Goal: Transaction & Acquisition: Purchase product/service

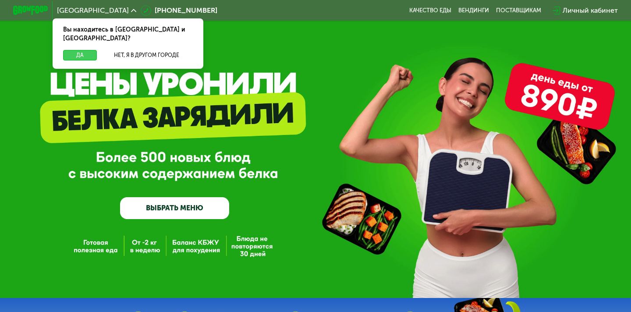
click at [75, 50] on button "Да" at bounding box center [80, 55] width 34 height 11
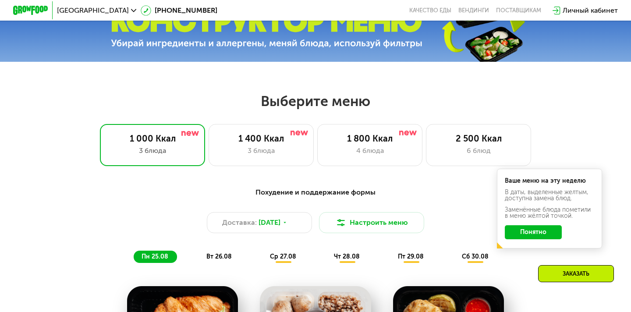
scroll to position [303, 0]
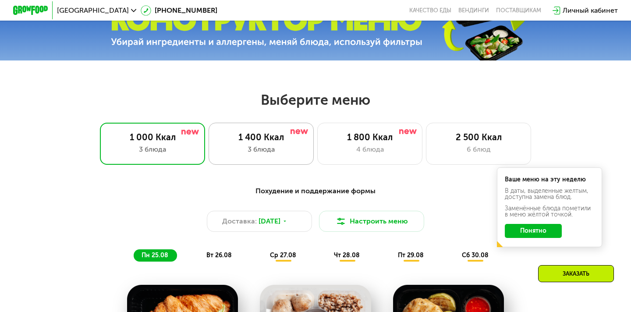
click at [269, 153] on div "3 блюда" at bounding box center [261, 149] width 87 height 11
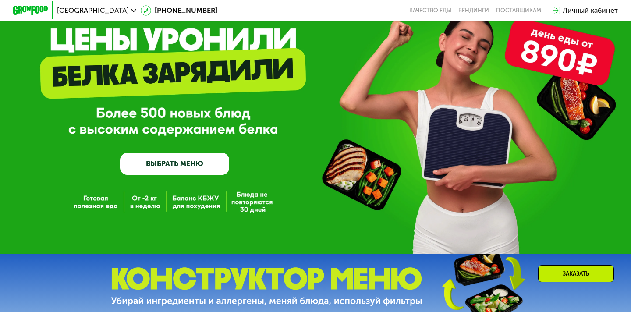
scroll to position [0, 0]
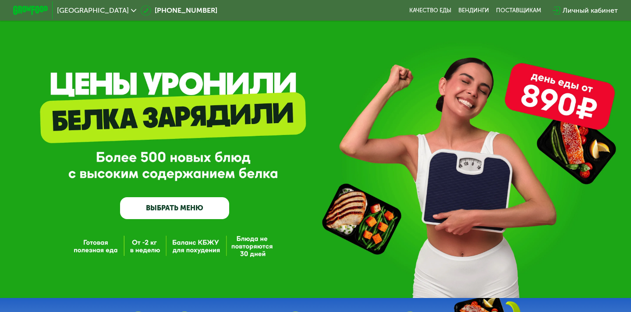
click at [175, 204] on link "ВЫБРАТЬ МЕНЮ" at bounding box center [174, 208] width 109 height 22
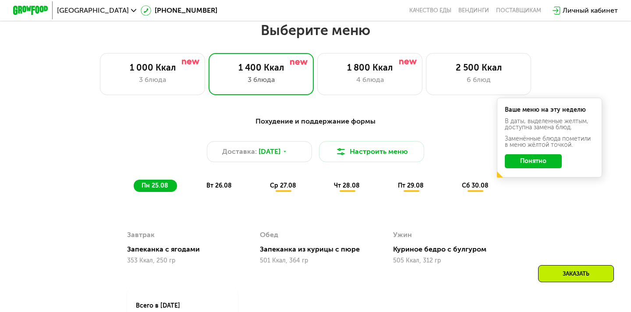
scroll to position [374, 0]
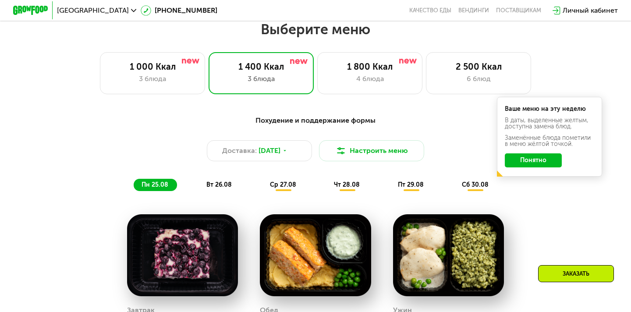
click at [542, 165] on button "Понятно" at bounding box center [533, 160] width 57 height 14
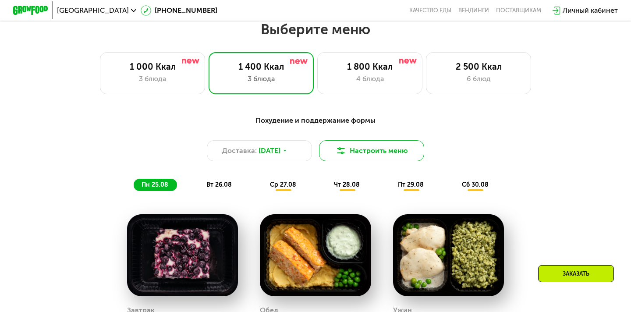
click at [383, 161] on button "Настроить меню" at bounding box center [371, 150] width 105 height 21
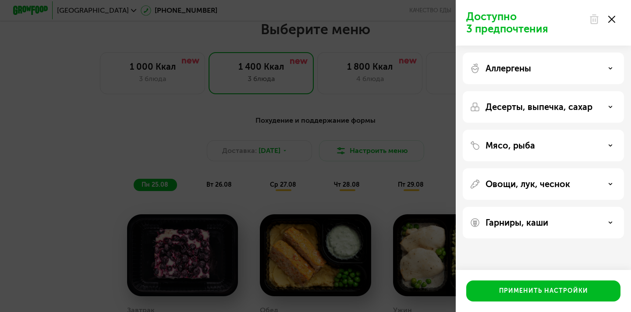
click at [515, 66] on p "Аллергены" at bounding box center [509, 68] width 46 height 11
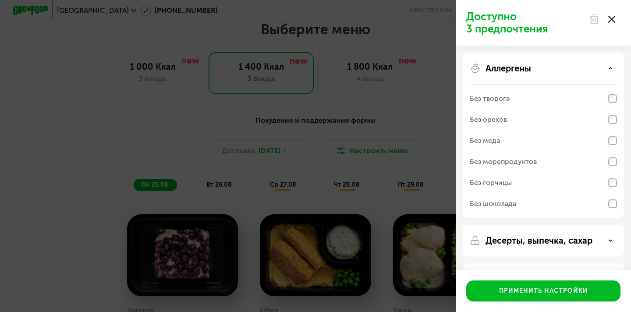
click at [515, 66] on p "Аллергены" at bounding box center [509, 68] width 46 height 11
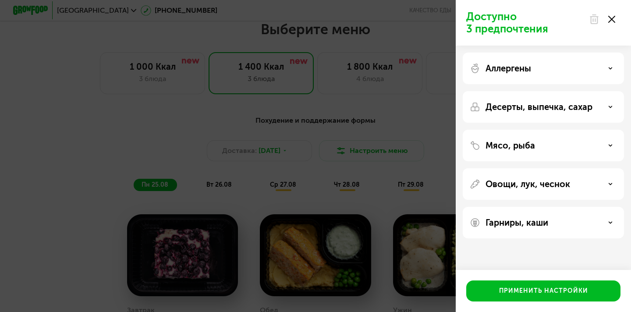
click at [518, 130] on div "Десерты, выпечка, сахар" at bounding box center [543, 146] width 161 height 32
click at [516, 109] on p "Десерты, выпечка, сахар" at bounding box center [539, 107] width 107 height 11
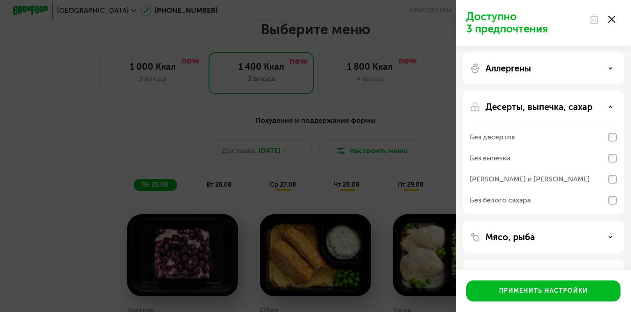
click at [516, 109] on p "Десерты, выпечка, сахар" at bounding box center [539, 107] width 107 height 11
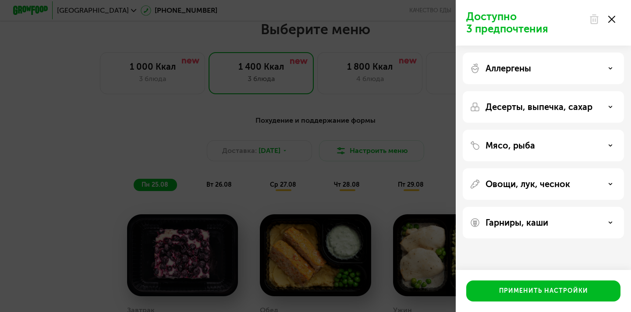
click at [516, 145] on p "Мясо, рыба" at bounding box center [511, 145] width 50 height 11
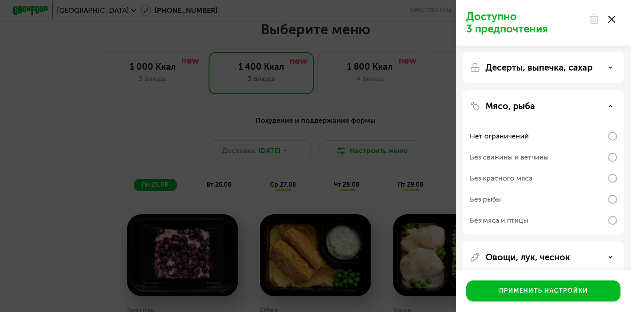
scroll to position [42, 0]
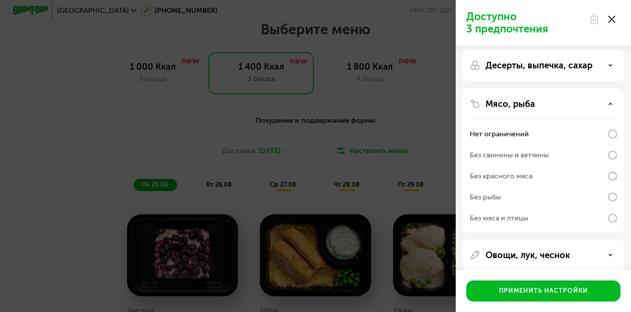
click at [518, 239] on div "Мясо, рыба Нет ограничений Без свинины и ветчины Без красного мяса Без рыбы Без…" at bounding box center [543, 255] width 161 height 32
click at [518, 106] on p "Мясо, рыба" at bounding box center [511, 104] width 50 height 11
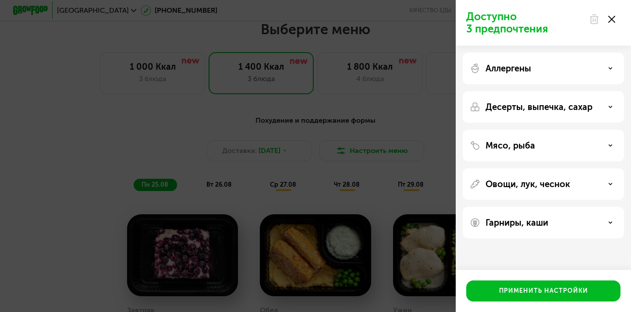
click at [522, 220] on p "Гарниры, каши" at bounding box center [517, 222] width 63 height 11
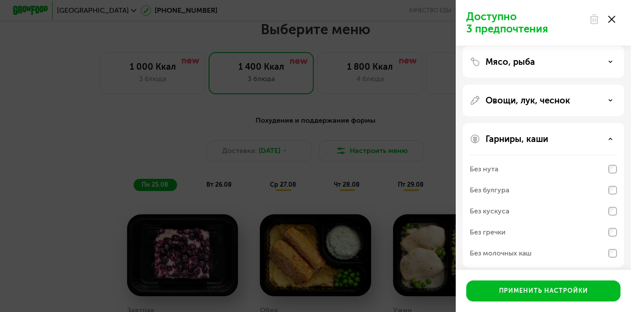
scroll to position [90, 0]
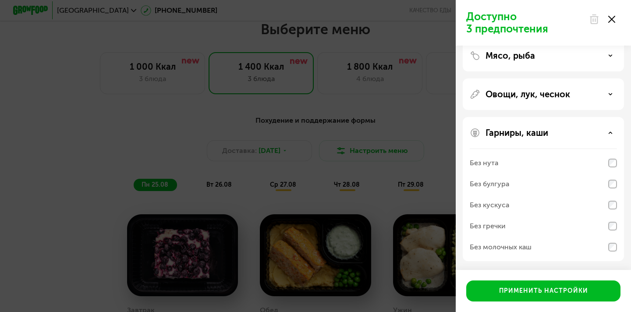
click at [610, 19] on icon at bounding box center [611, 19] width 7 height 7
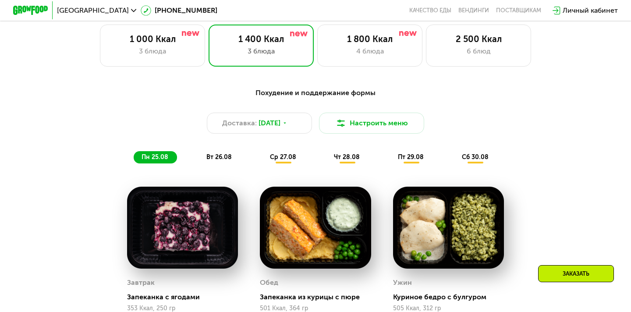
scroll to position [400, 0]
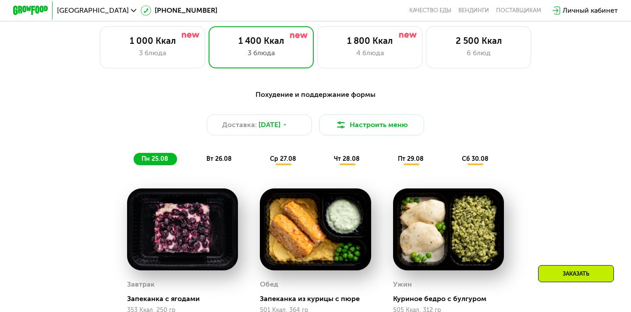
click at [219, 159] on span "вт 26.08" at bounding box center [218, 158] width 25 height 7
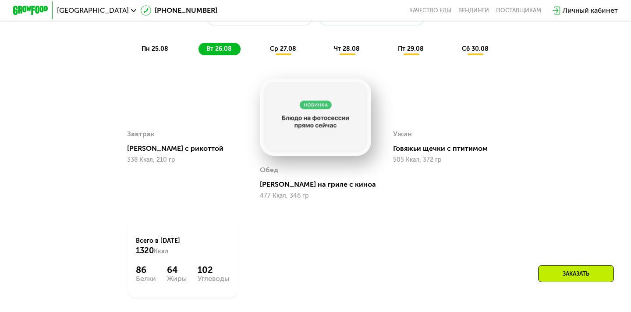
scroll to position [426, 0]
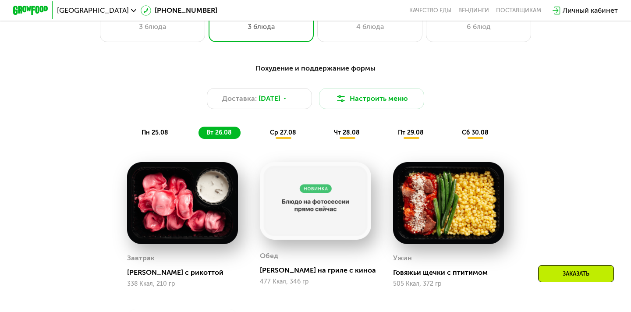
click at [198, 134] on div "пн 25.08" at bounding box center [219, 133] width 42 height 12
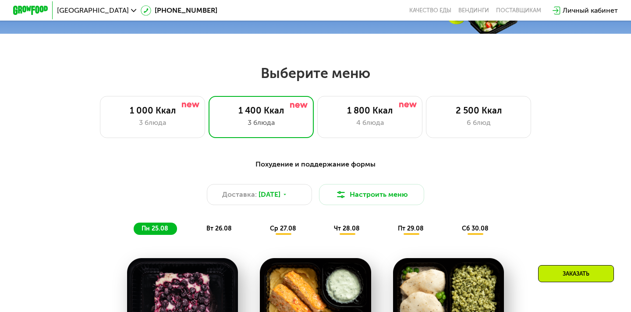
scroll to position [330, 0]
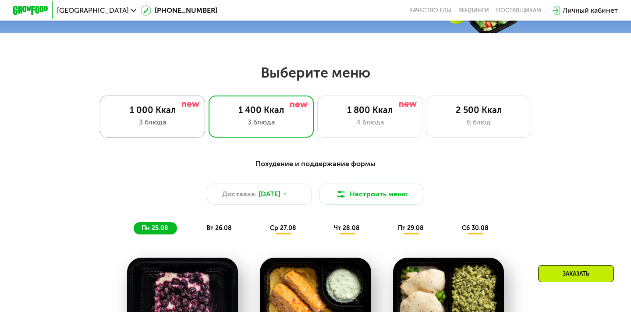
click at [153, 106] on div "1 000 Ккал" at bounding box center [152, 110] width 87 height 11
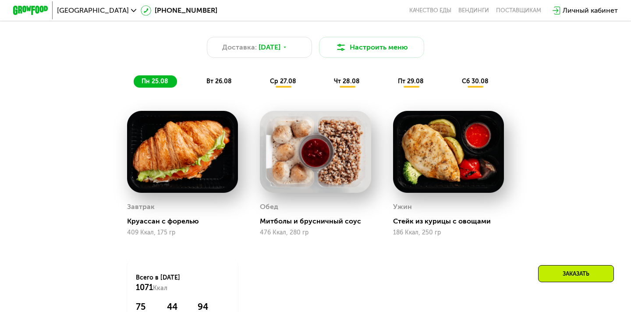
scroll to position [472, 0]
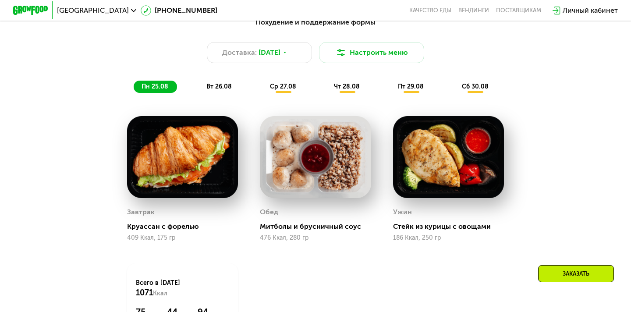
click at [262, 92] on div "вт 26.08" at bounding box center [283, 87] width 43 height 12
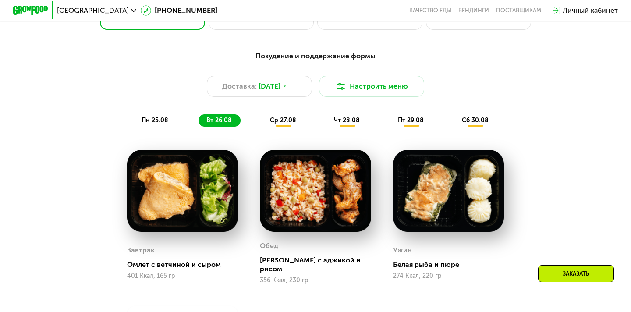
scroll to position [437, 0]
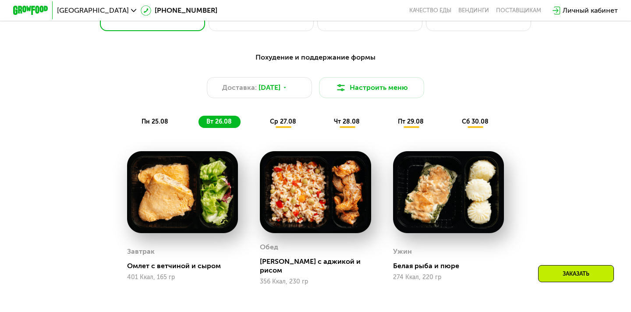
click at [273, 123] on span "ср 27.08" at bounding box center [283, 121] width 26 height 7
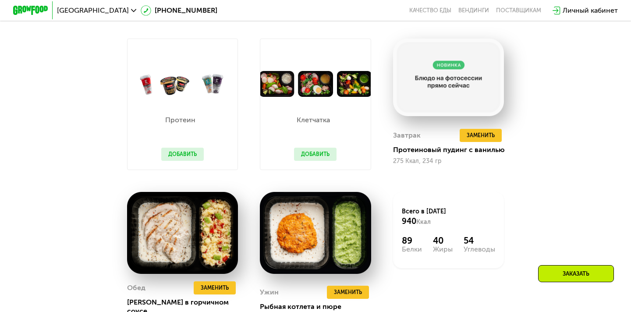
scroll to position [534, 0]
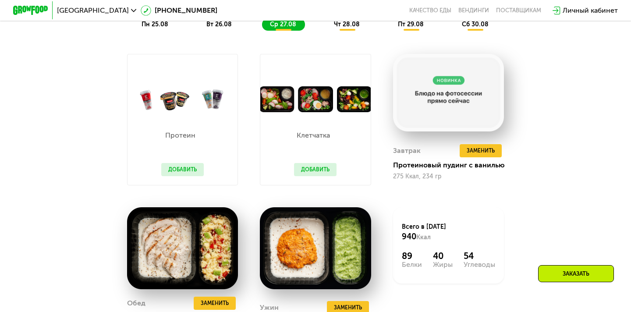
click at [318, 173] on button "Добавить" at bounding box center [315, 169] width 43 height 13
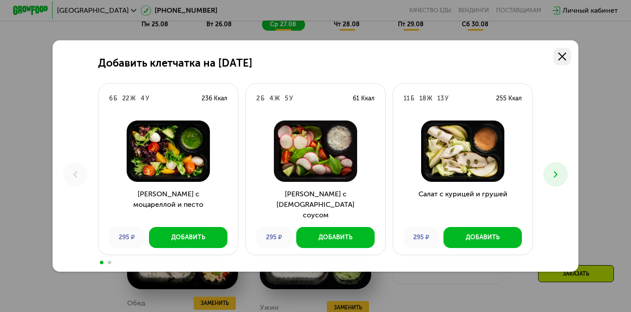
click at [567, 50] on link at bounding box center [562, 57] width 18 height 18
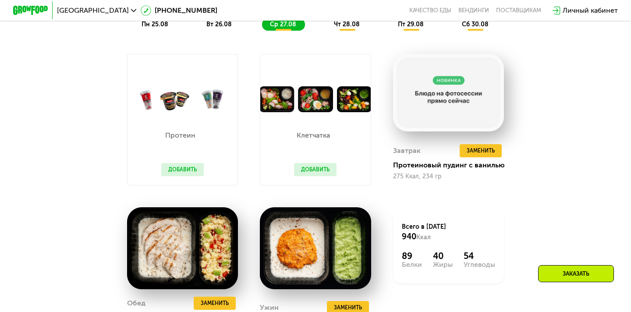
click at [177, 171] on button "Добавить" at bounding box center [182, 169] width 43 height 13
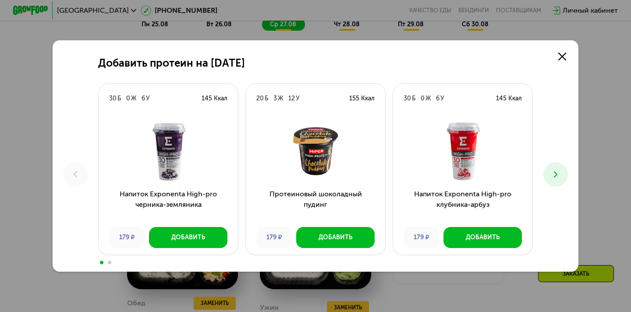
click at [577, 61] on div "Добавить протеин на 27 августа 30 Б 0 Ж 6 У 145 Ккал Напиток Exponenta High-pro…" at bounding box center [316, 155] width 526 height 231
click at [564, 59] on icon at bounding box center [562, 57] width 8 height 8
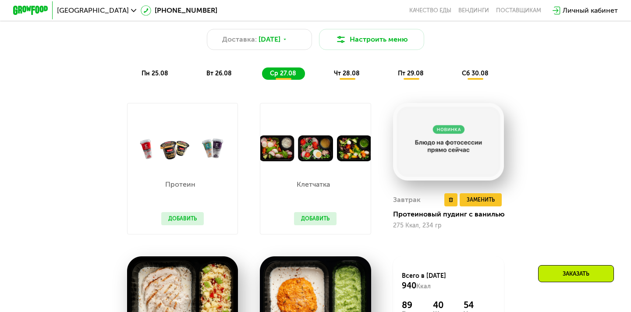
scroll to position [454, 0]
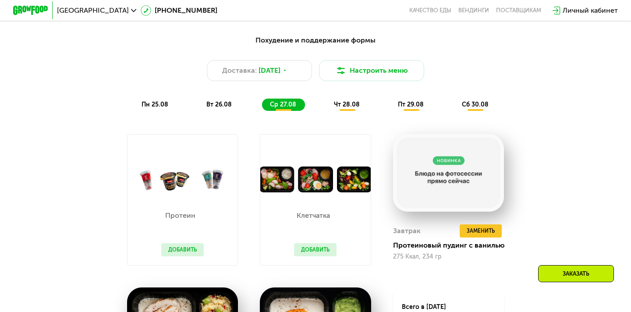
click at [348, 101] on span "чт 28.08" at bounding box center [347, 104] width 26 height 7
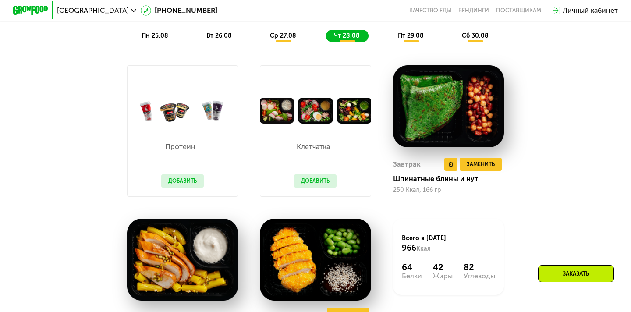
scroll to position [465, 0]
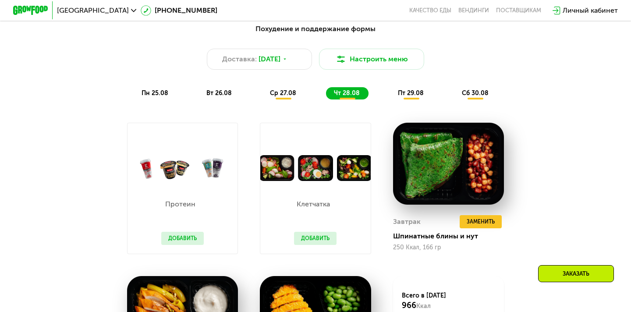
click at [454, 88] on div "пт 29.08" at bounding box center [475, 93] width 43 height 12
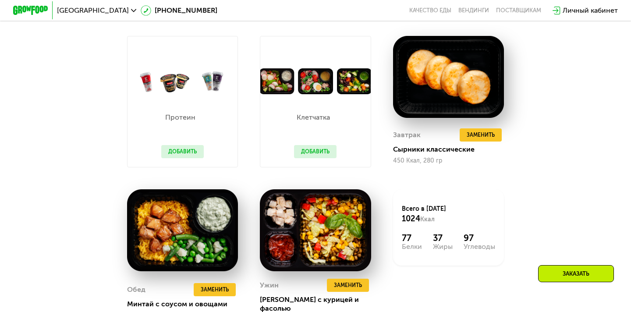
scroll to position [523, 0]
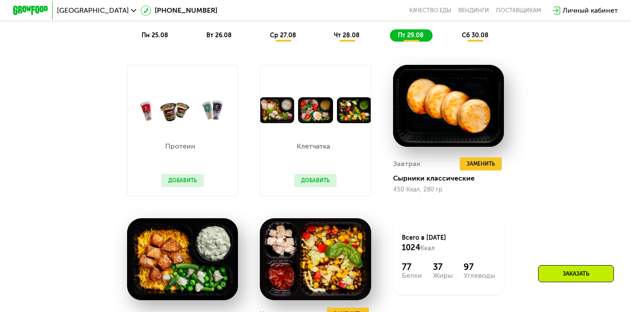
click at [466, 42] on div "Похудение и поддержание формы Доставка: 24 авг, вс Настроить меню пн 25.08 вт 2…" at bounding box center [315, 4] width 529 height 86
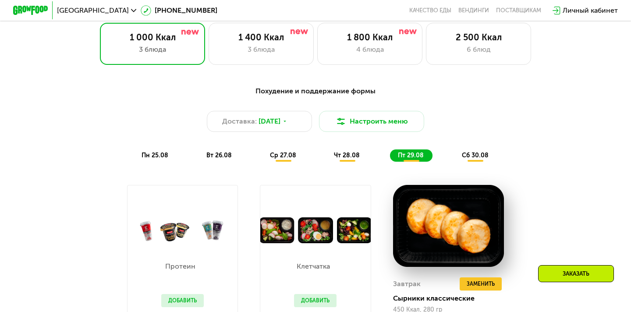
scroll to position [399, 0]
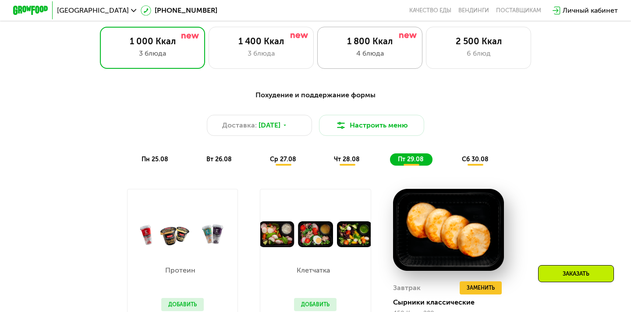
click at [426, 47] on div "1 800 Ккал 4 блюда" at bounding box center [478, 48] width 105 height 42
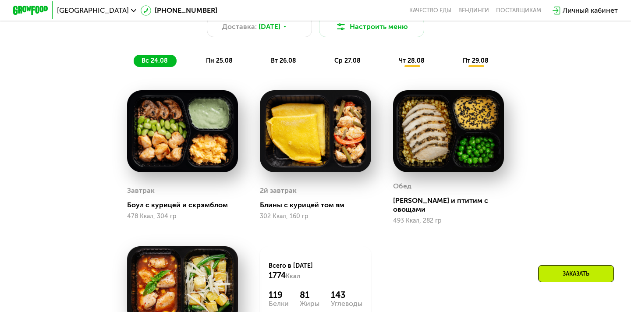
scroll to position [505, 0]
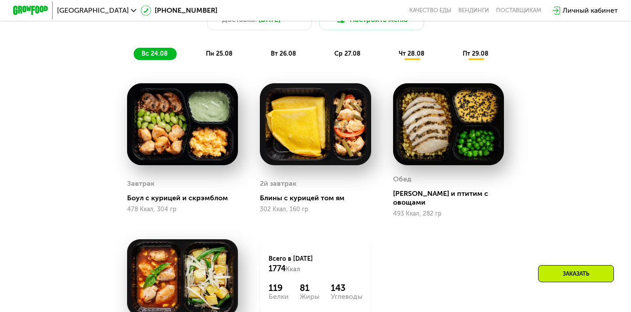
click at [222, 50] on span "пн 25.08" at bounding box center [219, 53] width 27 height 7
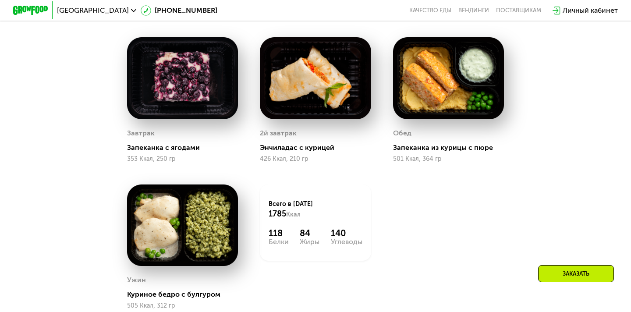
scroll to position [498, 0]
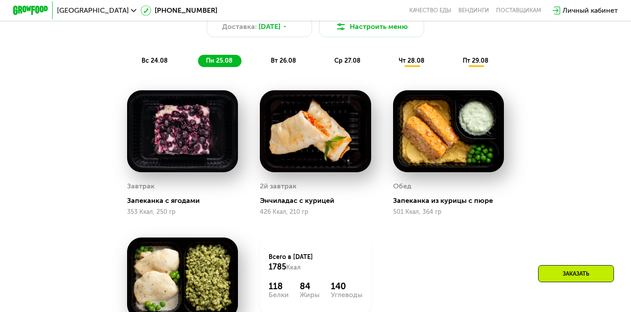
click at [326, 65] on div "вт 26.08" at bounding box center [347, 61] width 43 height 12
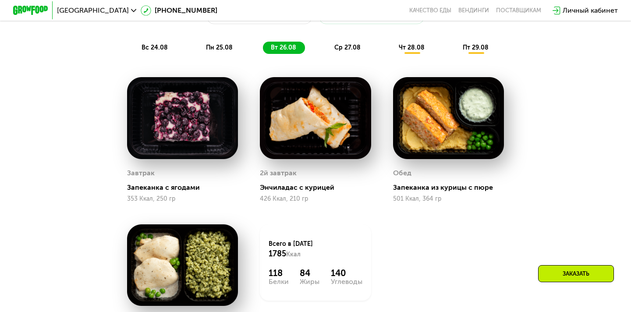
scroll to position [505, 0]
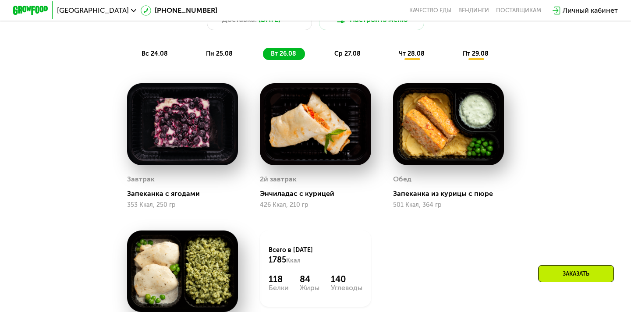
click at [340, 53] on span "ср 27.08" at bounding box center [347, 53] width 26 height 7
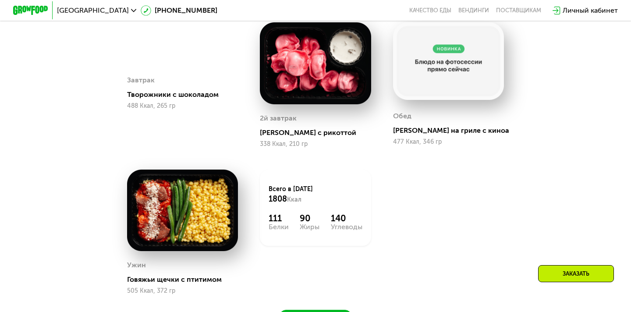
scroll to position [516, 0]
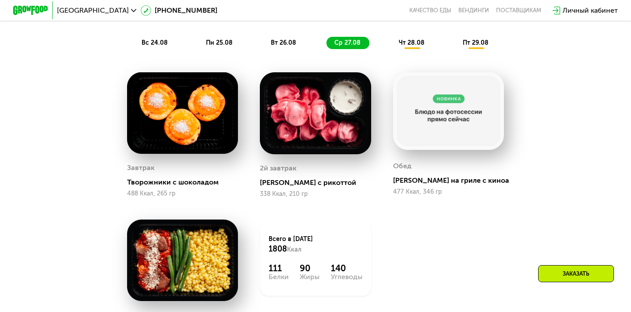
click at [455, 43] on div "чт 28.08" at bounding box center [476, 43] width 43 height 12
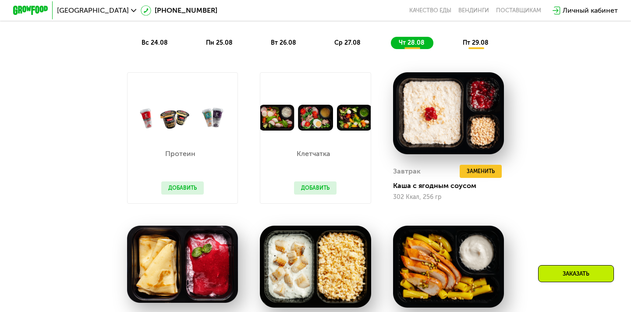
click at [465, 46] on span "пт 29.08" at bounding box center [476, 42] width 26 height 7
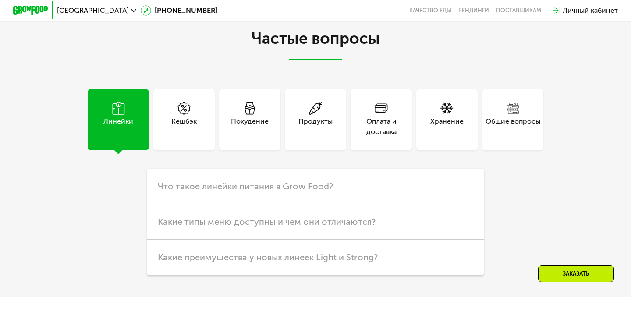
scroll to position [2297, 0]
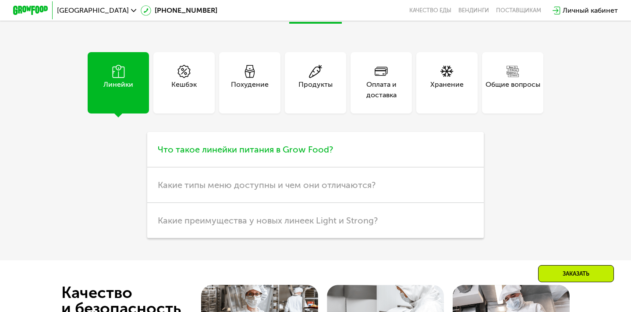
click at [234, 144] on span "Что такое линейки питания в Grow Food?" at bounding box center [245, 149] width 175 height 11
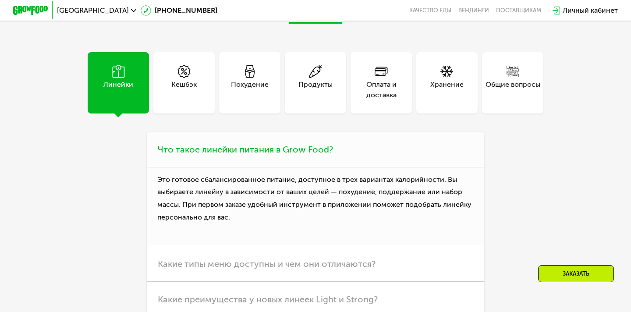
click at [243, 146] on h3 "Что такое линейки питания в Grow Food?" at bounding box center [315, 149] width 337 height 35
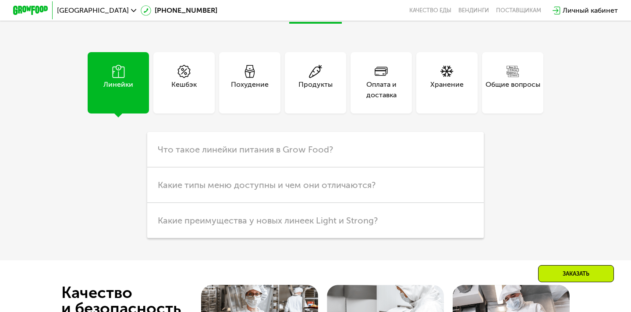
click at [566, 9] on div "Личный кабинет" at bounding box center [590, 10] width 55 height 11
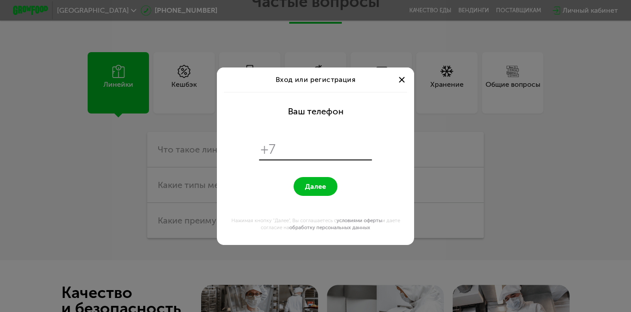
scroll to position [0, 0]
type input "**********"
click at [306, 187] on span "Далее" at bounding box center [315, 186] width 21 height 8
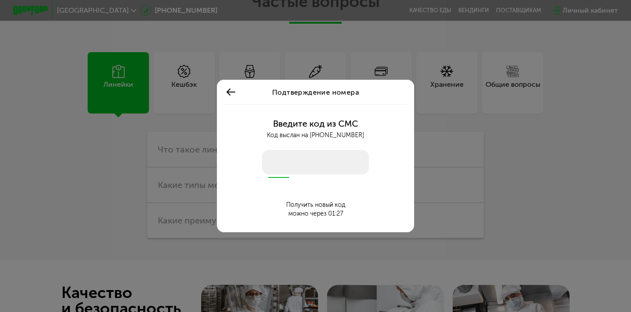
click at [306, 156] on input "number" at bounding box center [315, 162] width 107 height 25
click at [315, 166] on input "number" at bounding box center [315, 162] width 107 height 25
type input "****"
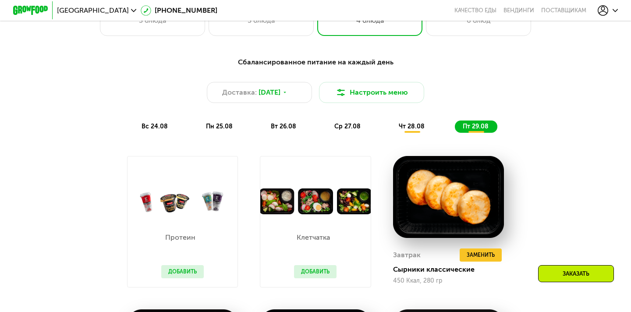
scroll to position [348, 0]
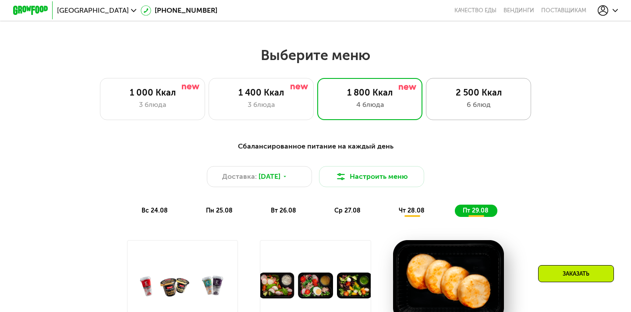
click at [486, 100] on div "6 блюд" at bounding box center [478, 104] width 87 height 11
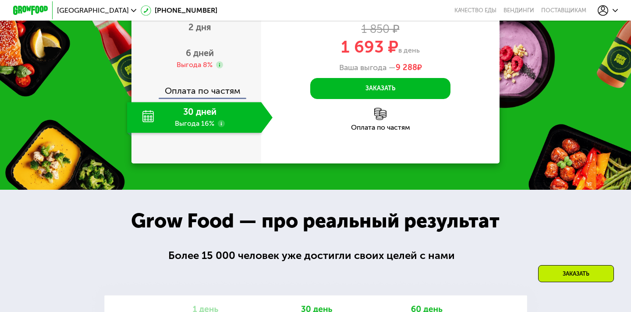
scroll to position [1019, 0]
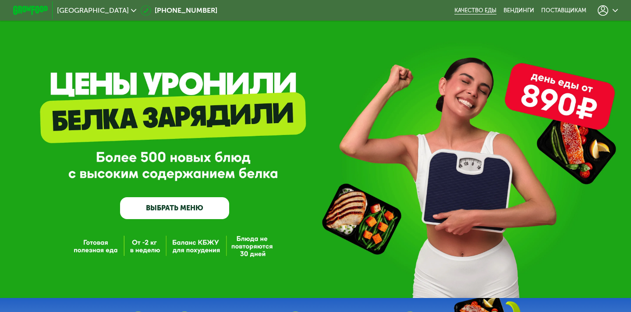
click at [464, 8] on link "Качество еды" at bounding box center [475, 10] width 42 height 7
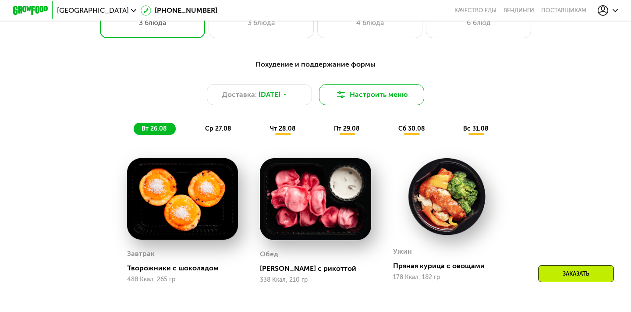
scroll to position [430, 0]
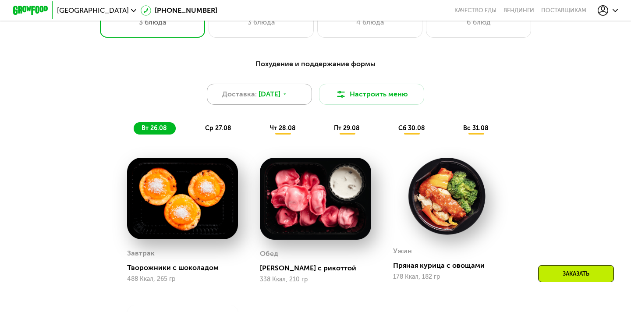
click at [280, 89] on span "[DATE]" at bounding box center [270, 94] width 22 height 11
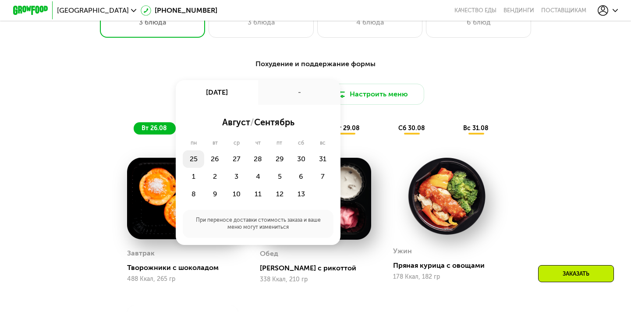
click at [204, 157] on div "25" at bounding box center [214, 159] width 21 height 18
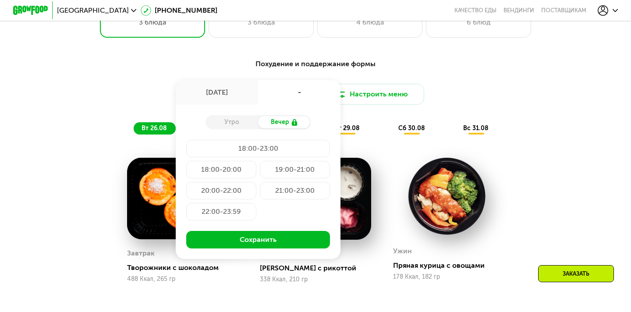
click at [242, 127] on div "Утро" at bounding box center [232, 122] width 53 height 12
click at [271, 68] on div "Похудение и поддержание формы" at bounding box center [315, 64] width 519 height 11
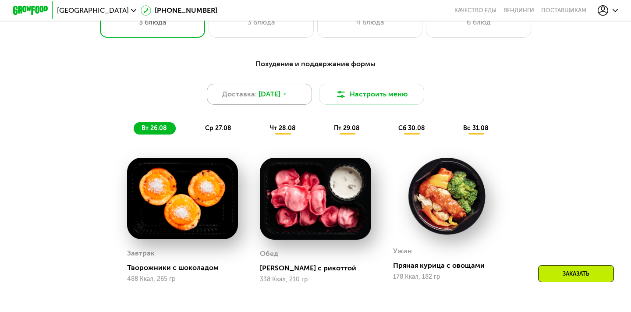
click at [251, 98] on span "Доставка:" at bounding box center [239, 94] width 35 height 11
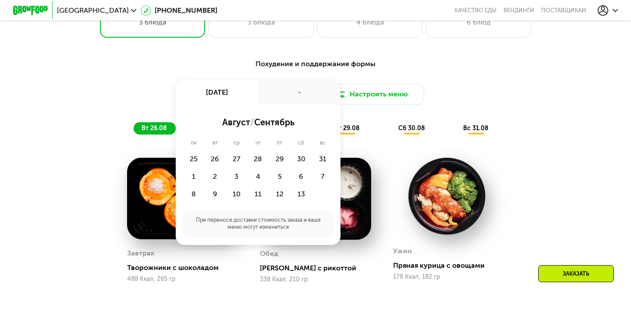
click at [229, 90] on div "[DATE]" at bounding box center [217, 92] width 82 height 25
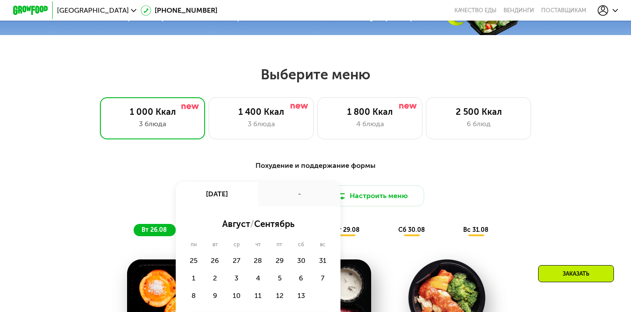
scroll to position [388, 0]
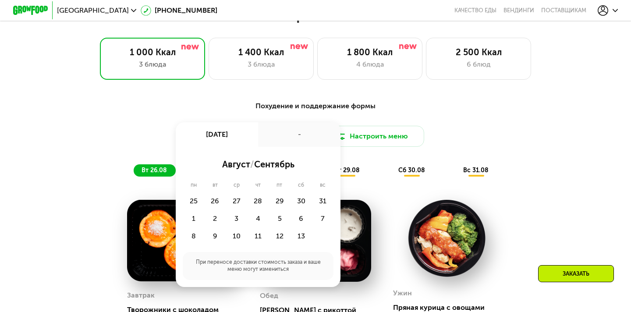
click at [238, 128] on div "[DATE]" at bounding box center [217, 134] width 82 height 25
click at [255, 97] on div "Похудение и поддержание формы Доставка: [DATE] авг, вс - август / сентябрь пн в…" at bounding box center [315, 139] width 529 height 86
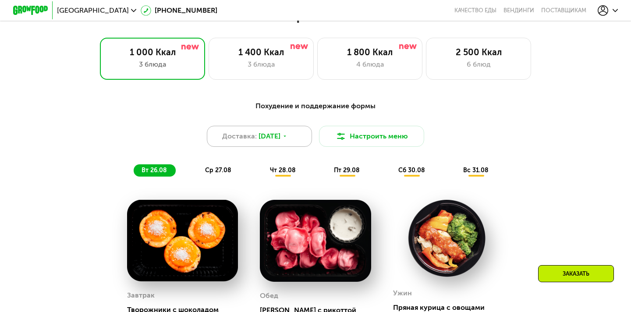
click at [288, 130] on div "Доставка: [DATE]" at bounding box center [259, 136] width 105 height 21
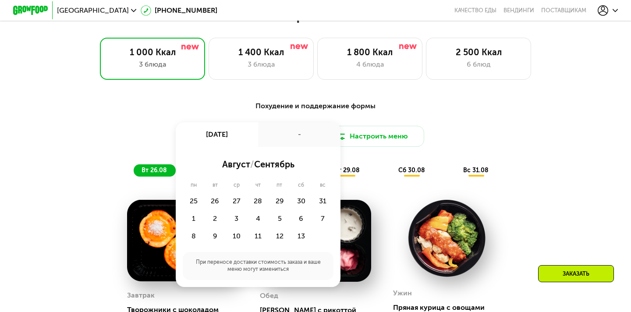
click at [303, 132] on div "-" at bounding box center [299, 134] width 82 height 25
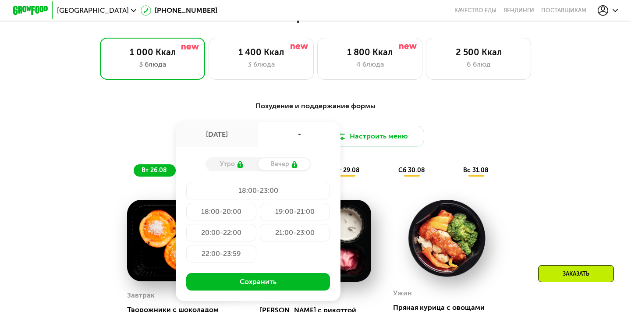
click at [237, 167] on icon at bounding box center [240, 164] width 7 height 7
click at [239, 203] on div "18:00-23:00" at bounding box center [221, 212] width 70 height 18
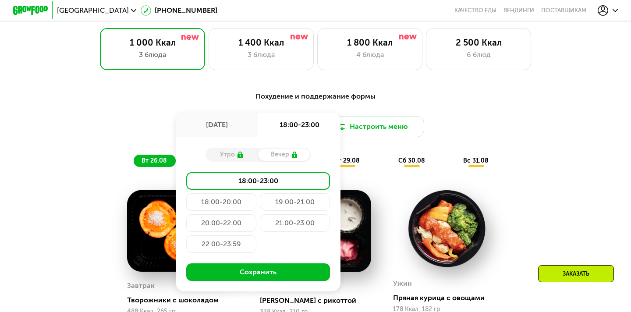
scroll to position [400, 0]
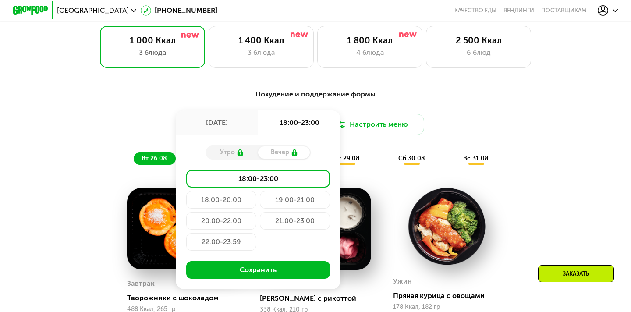
click at [244, 241] on div "22:00-23:59" at bounding box center [221, 242] width 70 height 18
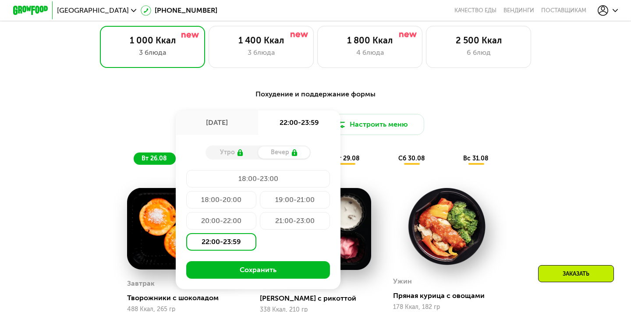
click at [227, 127] on div "[DATE]" at bounding box center [217, 122] width 82 height 25
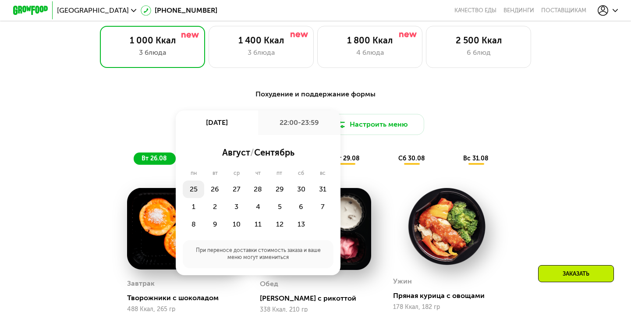
click at [204, 195] on div "25" at bounding box center [214, 190] width 21 height 18
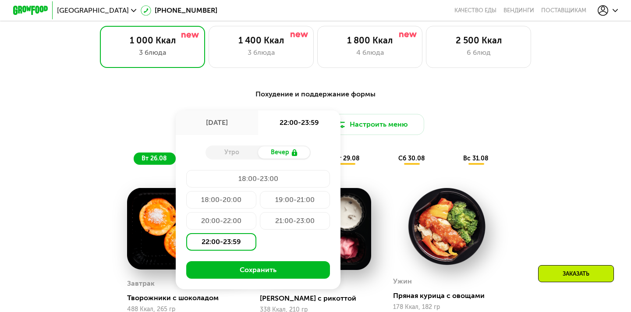
click at [232, 154] on div "Утро" at bounding box center [232, 152] width 53 height 12
click at [233, 191] on div "18:00-23:00" at bounding box center [221, 200] width 70 height 18
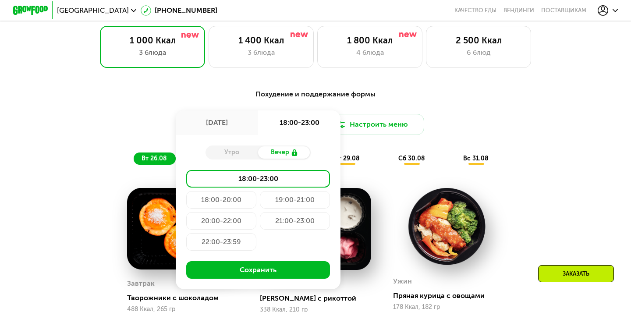
click at [232, 129] on div "[DATE]" at bounding box center [217, 122] width 82 height 25
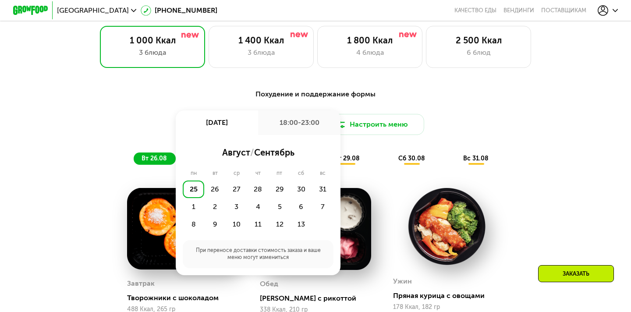
click at [193, 101] on div "Похудение и поддержание формы Доставка: [DATE] авг, пн 18:00-23:00 август / сен…" at bounding box center [315, 127] width 519 height 76
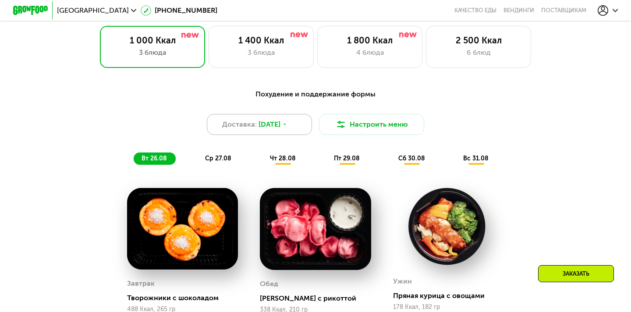
click at [228, 126] on span "Доставка:" at bounding box center [239, 124] width 35 height 11
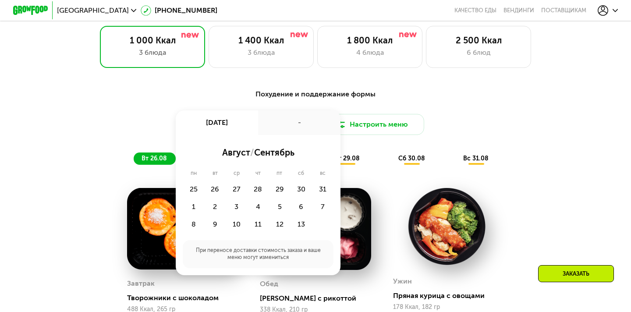
click at [286, 121] on div "-" at bounding box center [299, 122] width 82 height 25
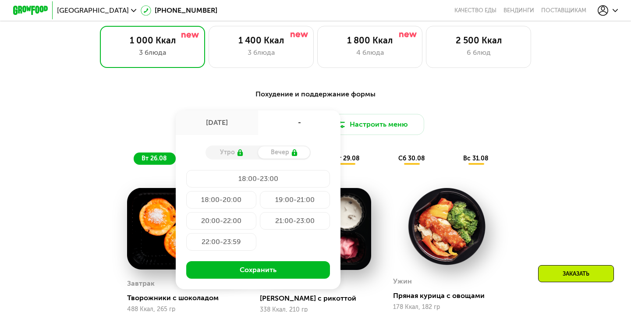
click at [226, 244] on div "22:00-23:59" at bounding box center [221, 242] width 70 height 18
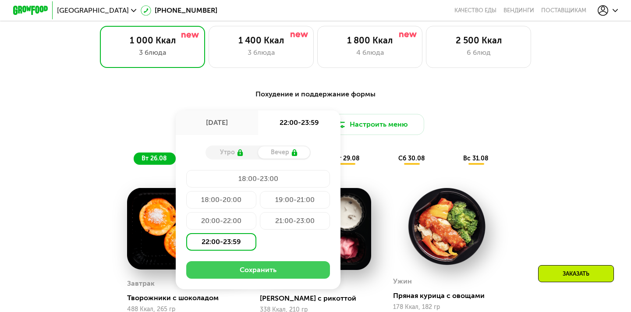
click at [265, 271] on button "Сохранить" at bounding box center [258, 270] width 144 height 18
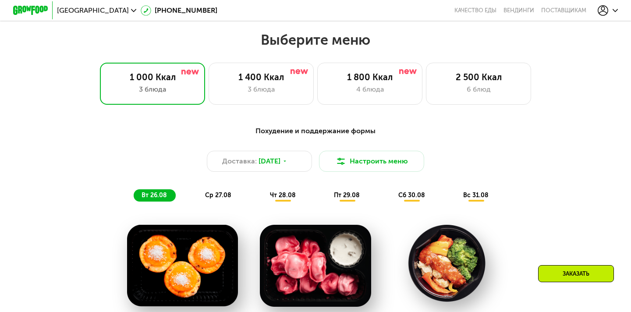
scroll to position [358, 0]
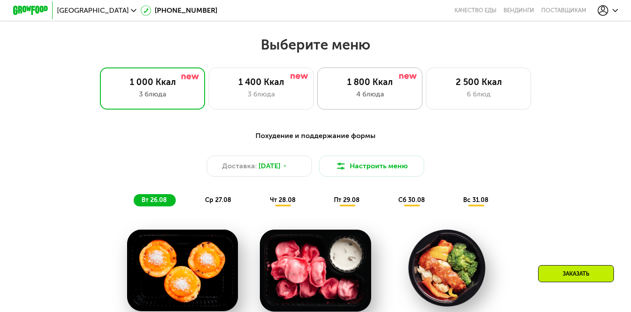
click at [349, 78] on div "1 800 Ккал" at bounding box center [369, 82] width 87 height 11
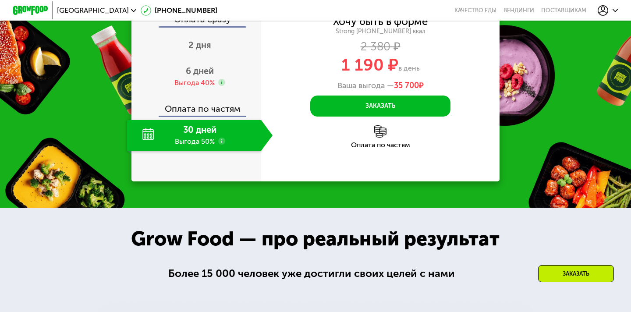
scroll to position [892, 0]
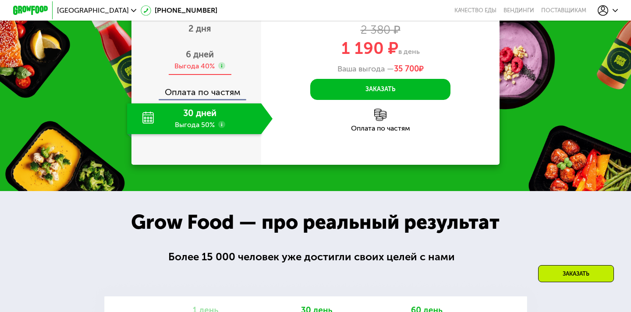
click at [209, 71] on div "Выгода 40%" at bounding box center [194, 66] width 40 height 10
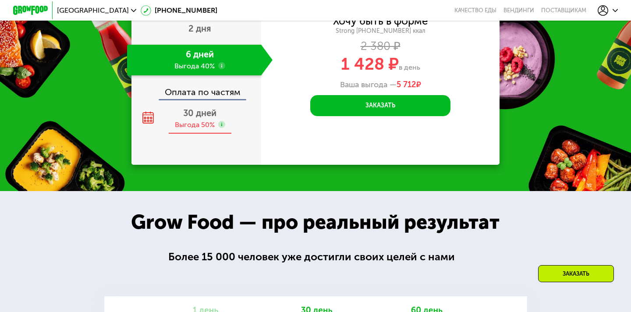
click at [199, 118] on span "30 дней" at bounding box center [199, 113] width 33 height 11
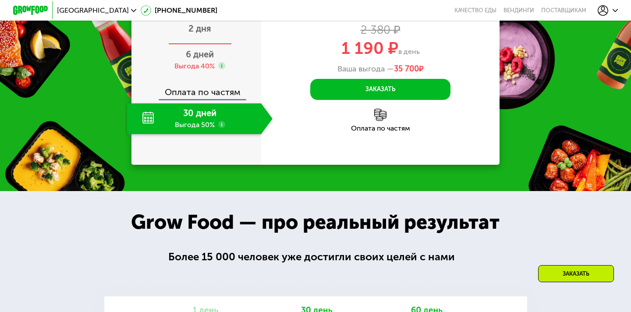
click at [199, 34] on span "2 дня" at bounding box center [199, 28] width 23 height 11
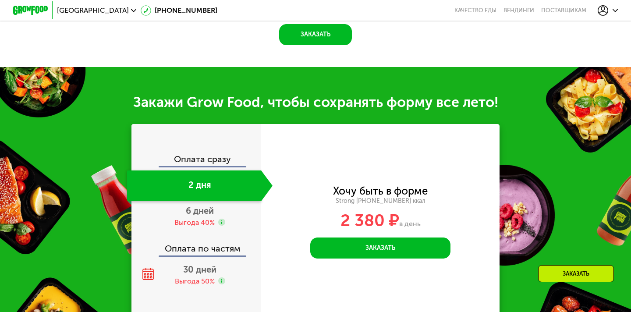
click at [209, 155] on div "Оплата сразу" at bounding box center [196, 160] width 129 height 11
click at [205, 223] on div "Выгода 40%" at bounding box center [194, 223] width 40 height 10
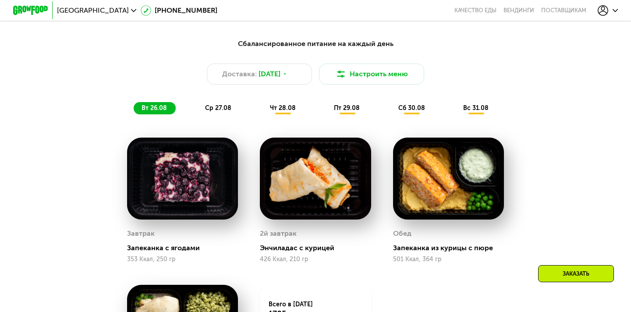
scroll to position [447, 0]
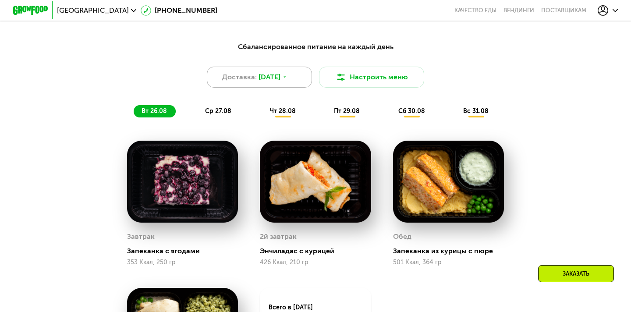
click at [267, 85] on div "Доставка: [DATE]" at bounding box center [259, 77] width 105 height 21
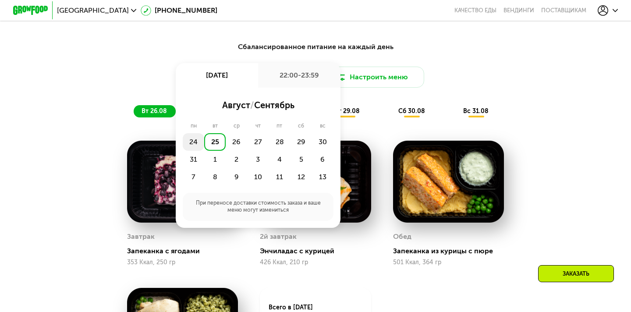
click at [204, 141] on div "24" at bounding box center [214, 142] width 21 height 18
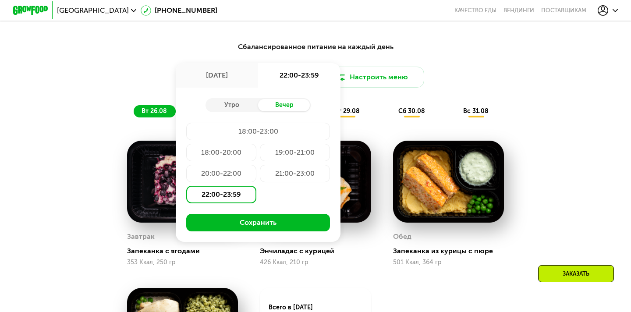
click at [239, 79] on div "[DATE]" at bounding box center [217, 75] width 82 height 25
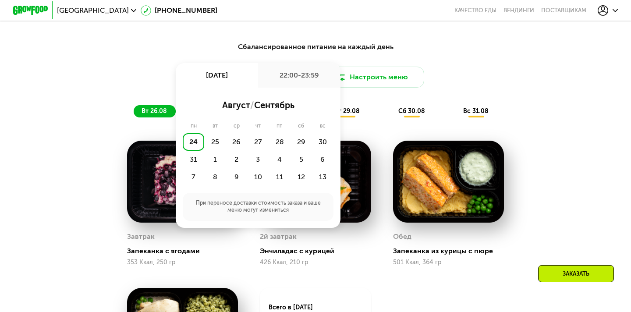
click at [293, 75] on div "22:00-23:59" at bounding box center [299, 75] width 82 height 25
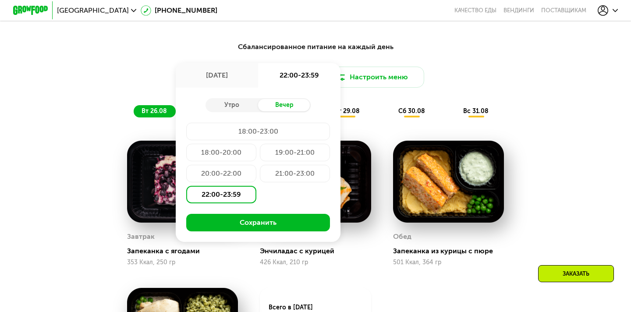
click at [244, 45] on div "Сбалансированное питание на каждый день" at bounding box center [315, 47] width 519 height 11
